Goal: Transaction & Acquisition: Purchase product/service

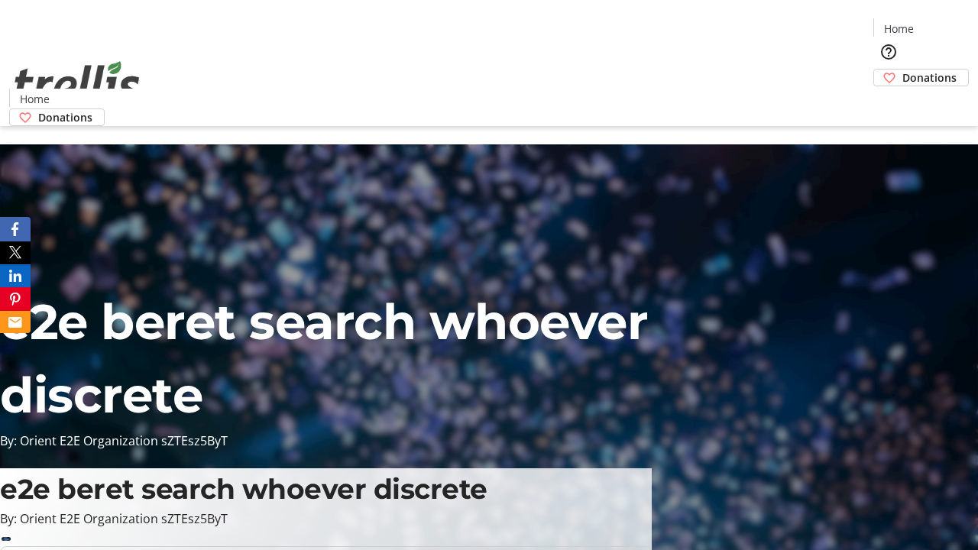
click at [902, 70] on span "Donations" at bounding box center [929, 78] width 54 height 16
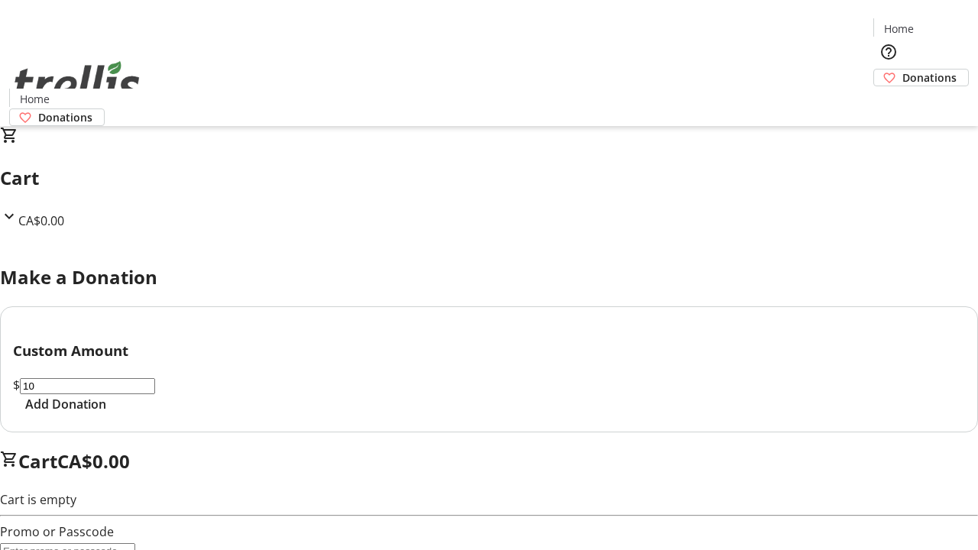
click at [106, 413] on span "Add Donation" at bounding box center [65, 404] width 81 height 18
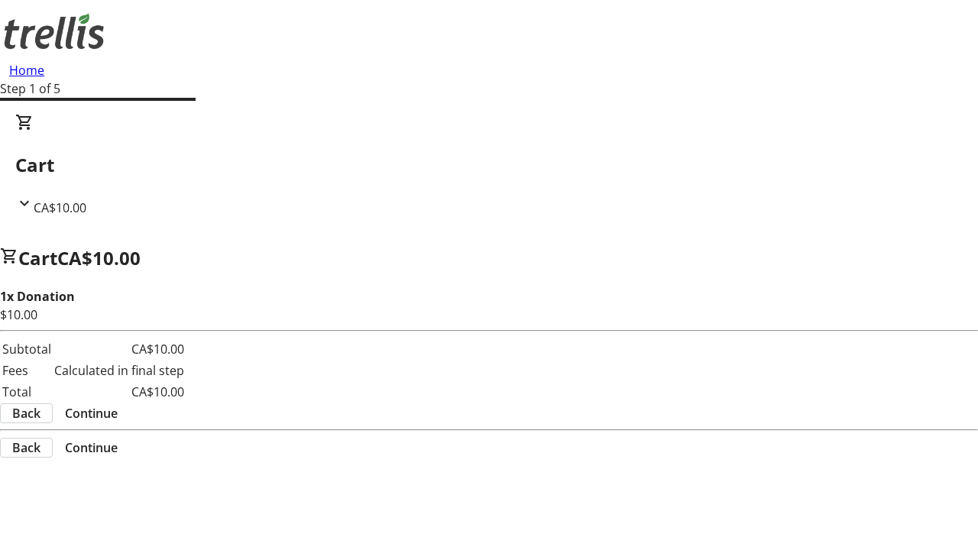
select select "CA"
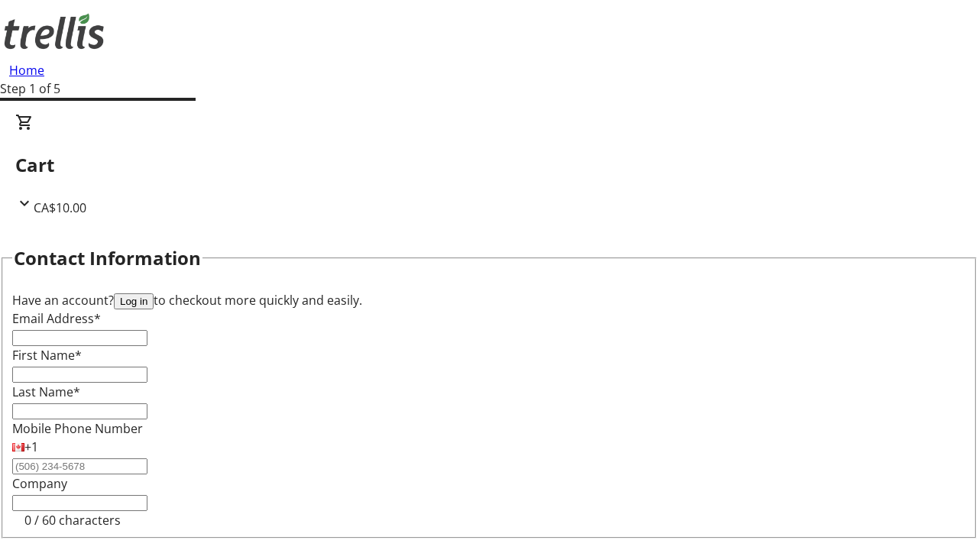
click at [154, 293] on button "Log in" at bounding box center [134, 301] width 40 height 16
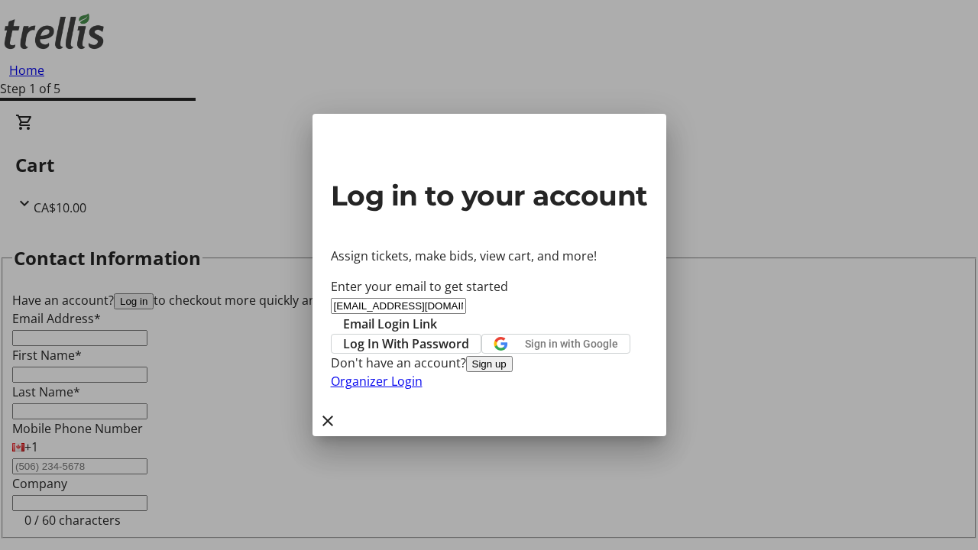
type input "[EMAIL_ADDRESS][DOMAIN_NAME]"
click at [437, 315] on span "Email Login Link" at bounding box center [390, 324] width 94 height 18
